Goal: Register for event/course

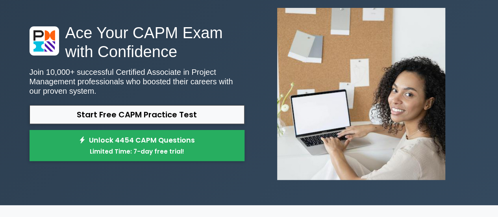
click at [147, 112] on link "Start Free CAPM Practice Test" at bounding box center [137, 114] width 215 height 19
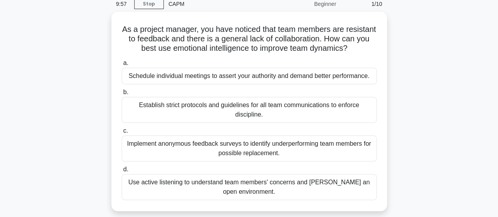
scroll to position [35, 0]
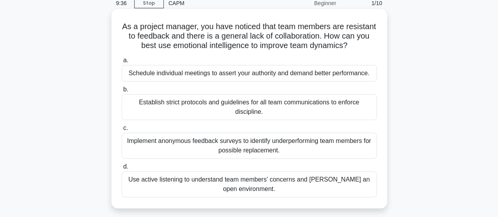
click at [176, 181] on div "Use active listening to understand team members' concerns and [PERSON_NAME] an …" at bounding box center [249, 184] width 255 height 26
click at [122, 169] on input "d. Use active listening to understand team members' concerns and [PERSON_NAME] …" at bounding box center [122, 166] width 0 height 5
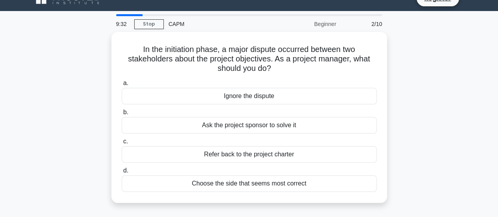
scroll to position [13, 0]
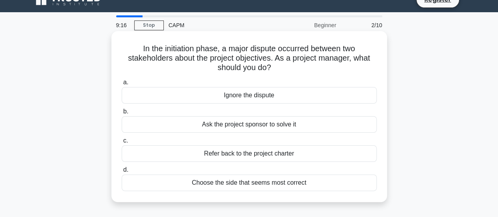
click at [230, 158] on div "Refer back to the project charter" at bounding box center [249, 153] width 255 height 17
click at [122, 143] on input "c. Refer back to the project charter" at bounding box center [122, 140] width 0 height 5
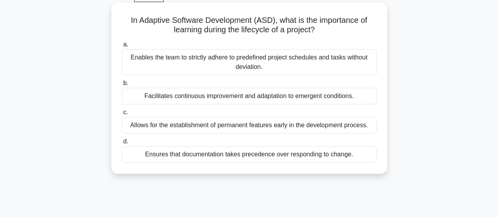
scroll to position [42, 0]
click at [211, 100] on div "Facilitates continuous improvement and adaptation to emergent conditions." at bounding box center [249, 95] width 255 height 17
click at [122, 85] on input "b. Facilitates continuous improvement and adaptation to emergent conditions." at bounding box center [122, 82] width 0 height 5
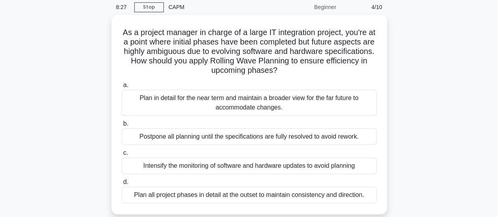
scroll to position [45, 0]
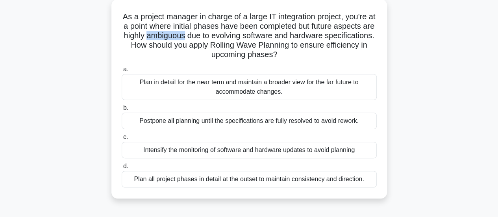
drag, startPoint x: 216, startPoint y: 40, endPoint x: 178, endPoint y: 41, distance: 38.6
click at [178, 41] on h5 "As a project manager in charge of a large IT integration project, you're at a p…" at bounding box center [249, 36] width 257 height 48
copy h5 "ambiguous"
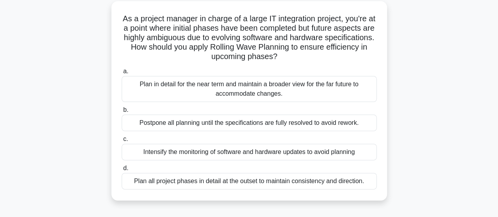
click at [57, 125] on div "As a project manager in charge of a large IT integration project, you're at a p…" at bounding box center [249, 105] width 449 height 209
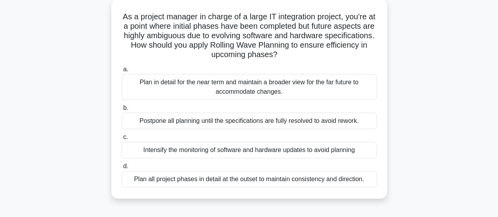
click at [143, 84] on div "Plan in detail for the near term and maintain a broader view for the far future…" at bounding box center [249, 87] width 255 height 26
click at [122, 72] on input "a. Plan in detail for the near term and maintain a broader view for the far fut…" at bounding box center [122, 69] width 0 height 5
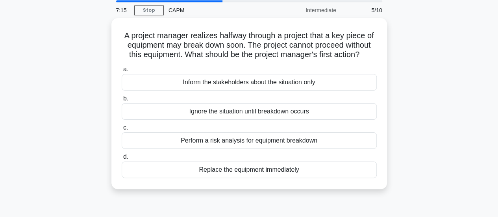
scroll to position [28, 0]
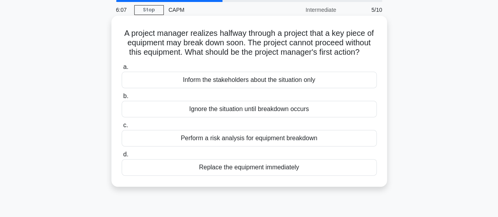
click at [168, 146] on div "Perform a risk analysis for equipment breakdown" at bounding box center [249, 138] width 255 height 17
click at [122, 128] on input "c. Perform a risk analysis for equipment breakdown" at bounding box center [122, 125] width 0 height 5
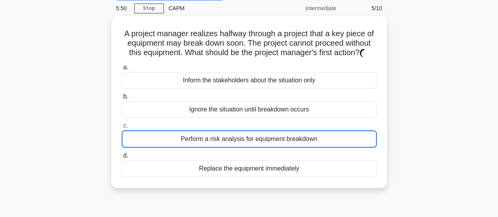
scroll to position [32, 0]
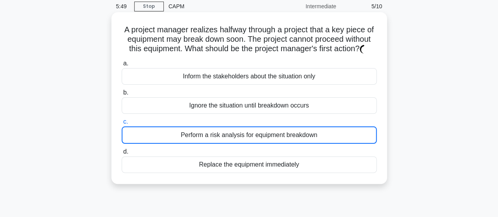
click at [127, 144] on div "Perform a risk analysis for equipment breakdown" at bounding box center [249, 134] width 255 height 17
click at [122, 124] on input "c. Perform a risk analysis for equipment breakdown" at bounding box center [122, 121] width 0 height 5
click at [127, 144] on div "Perform a risk analysis for equipment breakdown" at bounding box center [249, 134] width 255 height 17
click at [122, 124] on input "c. Perform a risk analysis for equipment breakdown" at bounding box center [122, 121] width 0 height 5
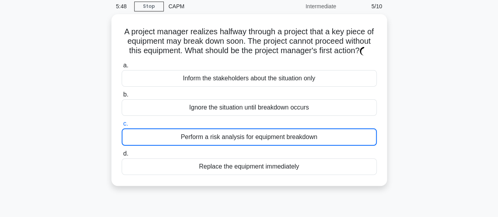
click at [66, 115] on div "A project manager realizes halfway through a project that a key piece of equipm…" at bounding box center [249, 104] width 449 height 181
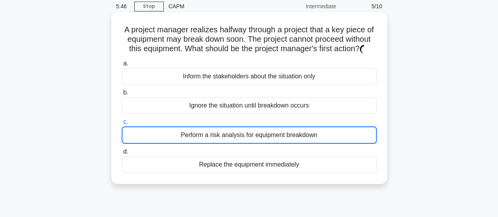
click at [208, 144] on div "Perform a risk analysis for equipment breakdown" at bounding box center [249, 134] width 255 height 17
click at [122, 124] on input "c. Perform a risk analysis for equipment breakdown" at bounding box center [122, 121] width 0 height 5
click at [208, 144] on div "Perform a risk analysis for equipment breakdown" at bounding box center [249, 134] width 255 height 17
click at [122, 124] on input "c. Perform a risk analysis for equipment breakdown" at bounding box center [122, 121] width 0 height 5
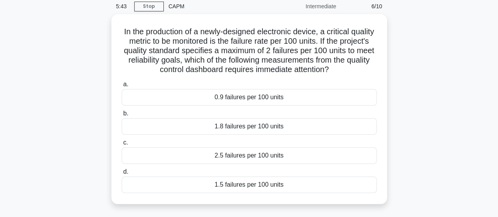
scroll to position [35, 0]
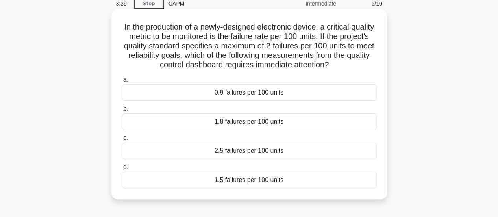
click at [236, 153] on div "2.5 failures per 100 units" at bounding box center [249, 151] width 255 height 17
click at [122, 141] on input "c. 2.5 failures per 100 units" at bounding box center [122, 137] width 0 height 5
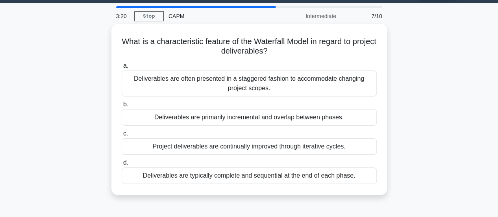
scroll to position [22, 0]
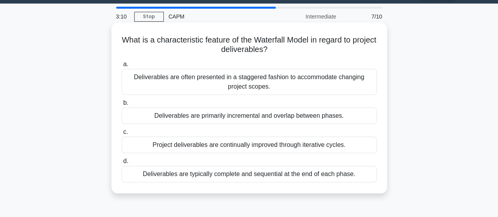
click at [161, 175] on div "Deliverables are typically complete and sequential at the end of each phase." at bounding box center [249, 174] width 255 height 17
click at [122, 164] on input "d. Deliverables are typically complete and sequential at the end of each phase." at bounding box center [122, 161] width 0 height 5
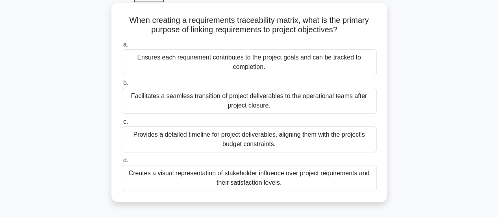
scroll to position [35, 0]
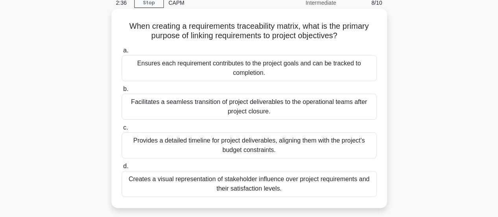
click at [194, 57] on div "Ensures each requirement contributes to the project goals and can be tracked to…" at bounding box center [249, 68] width 255 height 26
click at [122, 53] on input "a. Ensures each requirement contributes to the project goals and can be tracked…" at bounding box center [122, 50] width 0 height 5
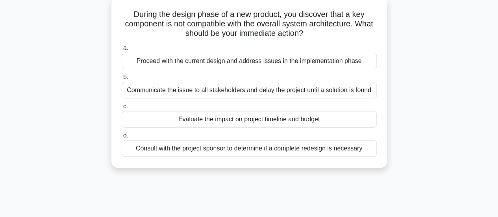
scroll to position [50, 0]
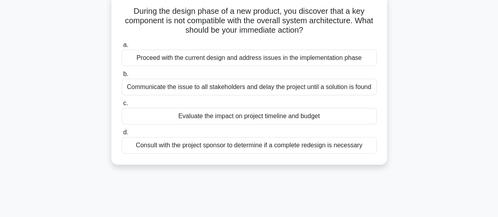
click at [160, 145] on div "Consult with the project sponsor to determine if a complete redesign is necessa…" at bounding box center [249, 145] width 255 height 17
click at [122, 135] on input "d. Consult with the project sponsor to determine if a complete redesign is nece…" at bounding box center [122, 132] width 0 height 5
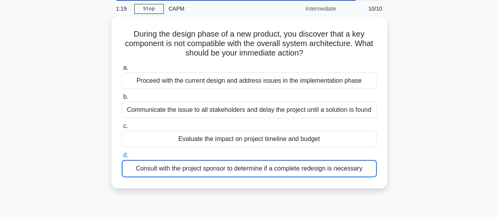
scroll to position [30, 0]
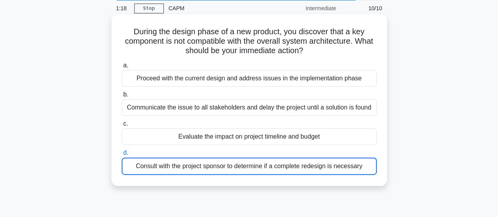
click at [151, 169] on div "Consult with the project sponsor to determine if a complete redesign is necessa…" at bounding box center [249, 166] width 255 height 17
click at [122, 156] on input "d. Consult with the project sponsor to determine if a complete redesign is nece…" at bounding box center [122, 152] width 0 height 5
click at [151, 169] on div "Consult with the project sponsor to determine if a complete redesign is necessa…" at bounding box center [249, 166] width 255 height 17
click at [122, 156] on input "d. Consult with the project sponsor to determine if a complete redesign is nece…" at bounding box center [122, 152] width 0 height 5
click at [151, 169] on div "Consult with the project sponsor to determine if a complete redesign is necessa…" at bounding box center [249, 166] width 255 height 17
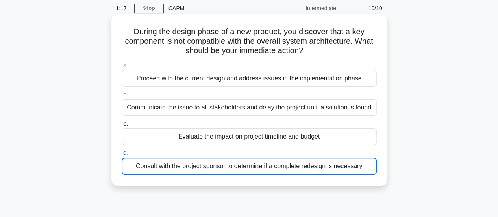
click at [122, 156] on input "d. Consult with the project sponsor to determine if a complete redesign is nece…" at bounding box center [122, 152] width 0 height 5
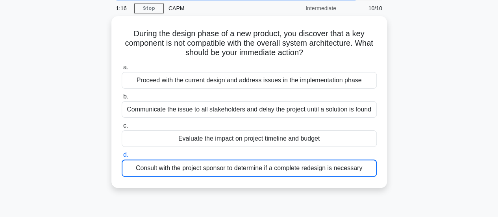
click at [86, 149] on div "During the design phase of a new product, you discover that a key component is …" at bounding box center [249, 106] width 449 height 181
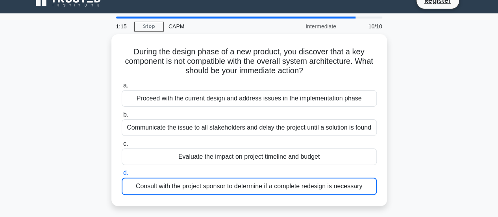
scroll to position [11, 0]
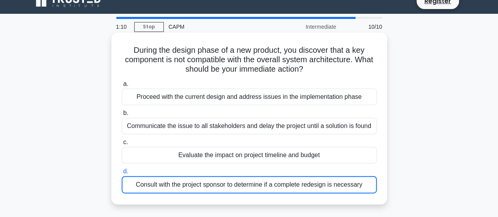
click at [190, 186] on div "Consult with the project sponsor to determine if a complete redesign is necessa…" at bounding box center [249, 184] width 255 height 17
click at [122, 174] on input "d. Consult with the project sponsor to determine if a complete redesign is nece…" at bounding box center [122, 171] width 0 height 5
click at [190, 186] on div "Consult with the project sponsor to determine if a complete redesign is necessa…" at bounding box center [249, 184] width 255 height 17
click at [122, 174] on input "d. Consult with the project sponsor to determine if a complete redesign is nece…" at bounding box center [122, 171] width 0 height 5
click at [235, 182] on div "Consult with the project sponsor to determine if a complete redesign is necessa…" at bounding box center [249, 184] width 255 height 17
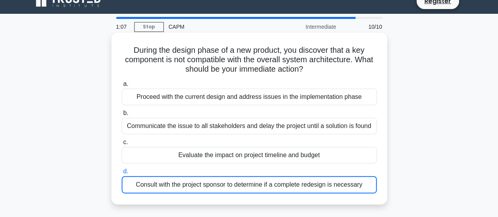
click at [122, 174] on input "d. Consult with the project sponsor to determine if a complete redesign is nece…" at bounding box center [122, 171] width 0 height 5
click at [235, 182] on div "Consult with the project sponsor to determine if a complete redesign is necessa…" at bounding box center [249, 184] width 255 height 17
click at [122, 174] on input "d. Consult with the project sponsor to determine if a complete redesign is nece…" at bounding box center [122, 171] width 0 height 5
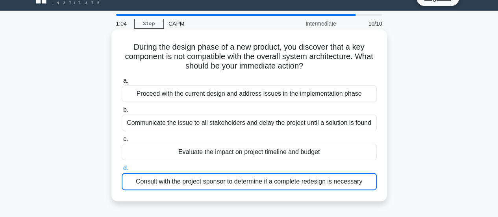
scroll to position [18, 0]
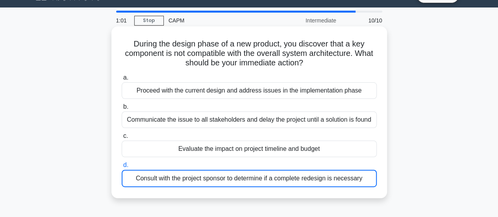
click at [111, 155] on div "During the design phase of a new product, you discover that a key component is …" at bounding box center [249, 112] width 276 height 172
click at [172, 180] on div "Consult with the project sponsor to determine if a complete redesign is necessa…" at bounding box center [249, 178] width 255 height 17
click at [122, 168] on input "d. Consult with the project sponsor to determine if a complete redesign is nece…" at bounding box center [122, 165] width 0 height 5
click at [172, 180] on div "Consult with the project sponsor to determine if a complete redesign is necessa…" at bounding box center [249, 178] width 255 height 17
click at [122, 168] on input "d. Consult with the project sponsor to determine if a complete redesign is nece…" at bounding box center [122, 165] width 0 height 5
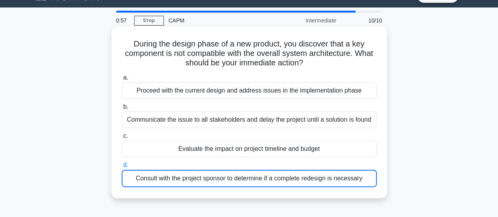
click at [172, 180] on div "Consult with the project sponsor to determine if a complete redesign is necessa…" at bounding box center [249, 178] width 255 height 17
click at [122, 168] on input "d. Consult with the project sponsor to determine if a complete redesign is nece…" at bounding box center [122, 165] width 0 height 5
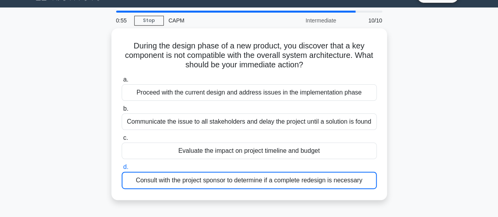
click at [87, 176] on div "During the design phase of a new product, you discover that a key component is …" at bounding box center [249, 118] width 449 height 181
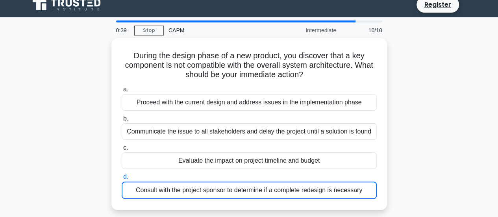
scroll to position [7, 0]
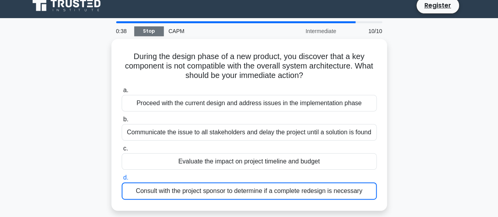
click at [148, 33] on link "Stop" at bounding box center [149, 31] width 30 height 10
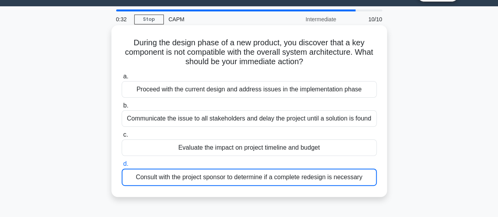
scroll to position [16, 0]
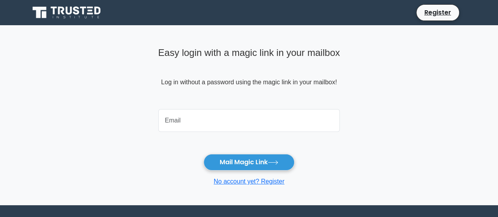
click at [173, 118] on input "email" at bounding box center [249, 120] width 182 height 23
type input "thaarani78@gmail.com"
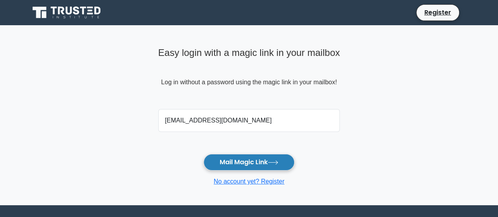
click at [230, 162] on button "Mail Magic Link" at bounding box center [249, 162] width 91 height 17
